Goal: Information Seeking & Learning: Learn about a topic

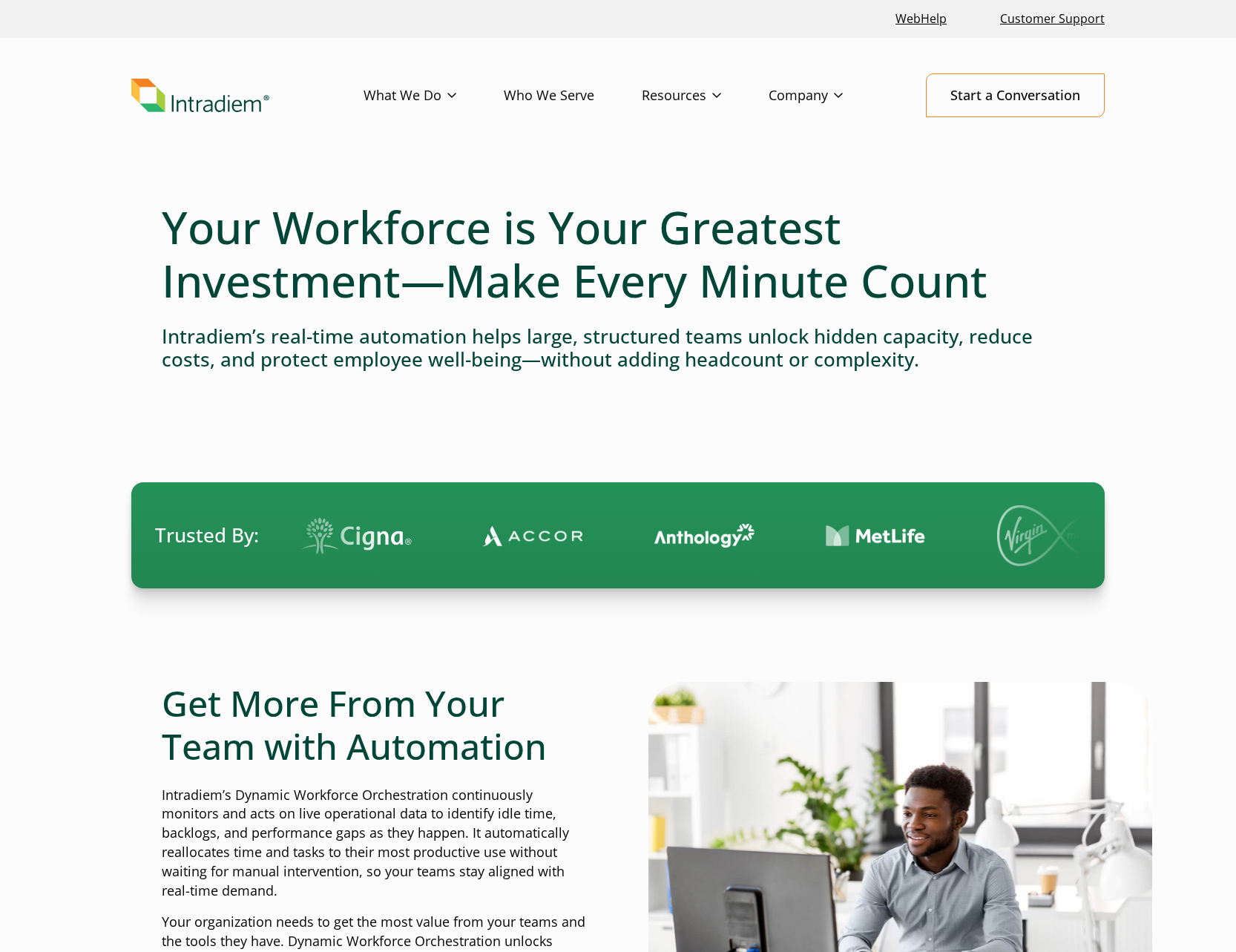
click at [597, 420] on div at bounding box center [618, 436] width 913 height 94
click at [357, 655] on div at bounding box center [618, 635] width 913 height 94
click at [673, 391] on div at bounding box center [618, 436] width 913 height 94
click at [693, 209] on link "Success Stories" at bounding box center [686, 210] width 87 height 16
